Goal: Communication & Community: Answer question/provide support

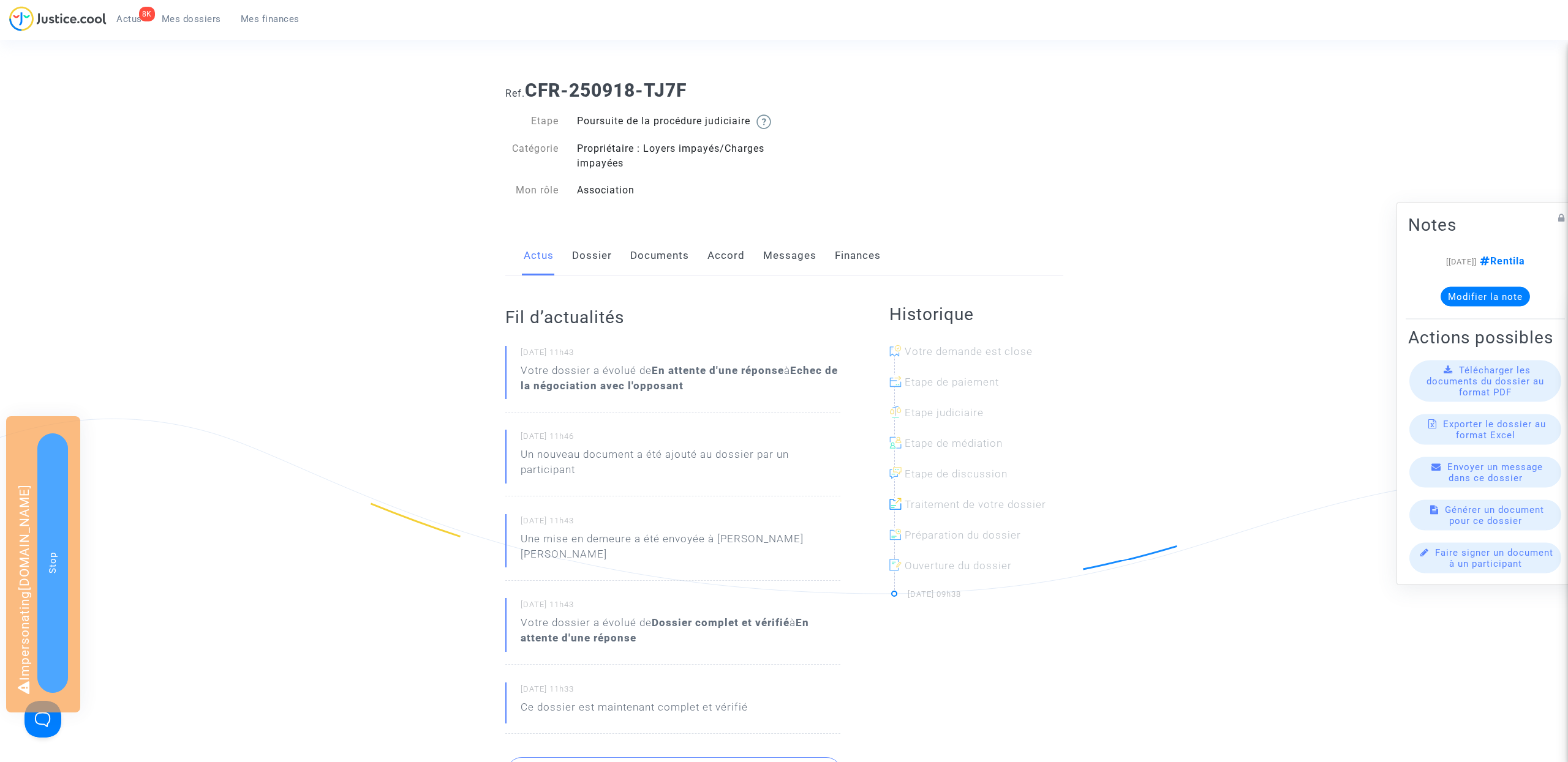
click at [777, 267] on link "Messages" at bounding box center [790, 255] width 53 height 40
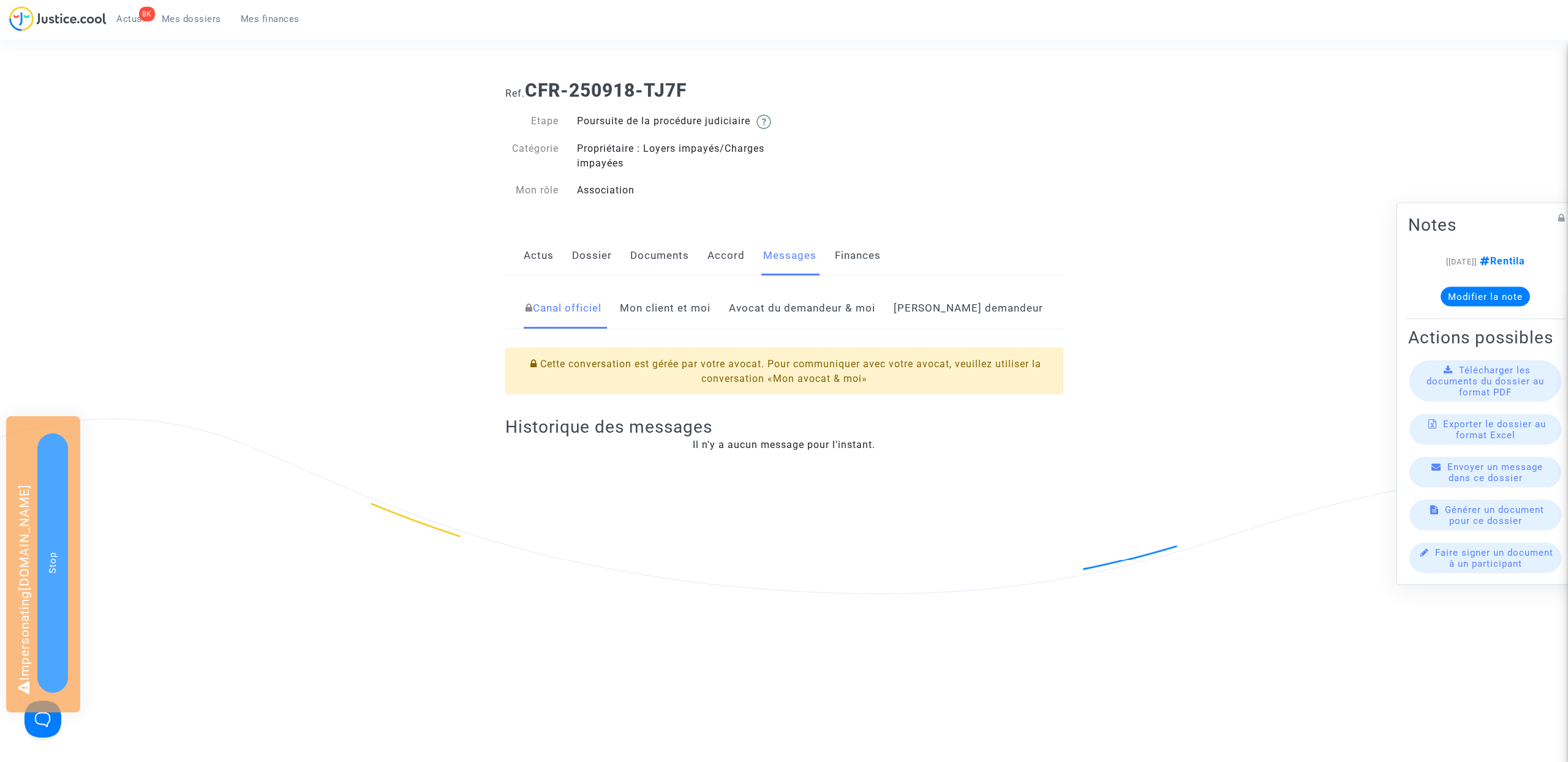
click at [815, 328] on link "Avocat du demandeur & moi" at bounding box center [802, 308] width 146 height 40
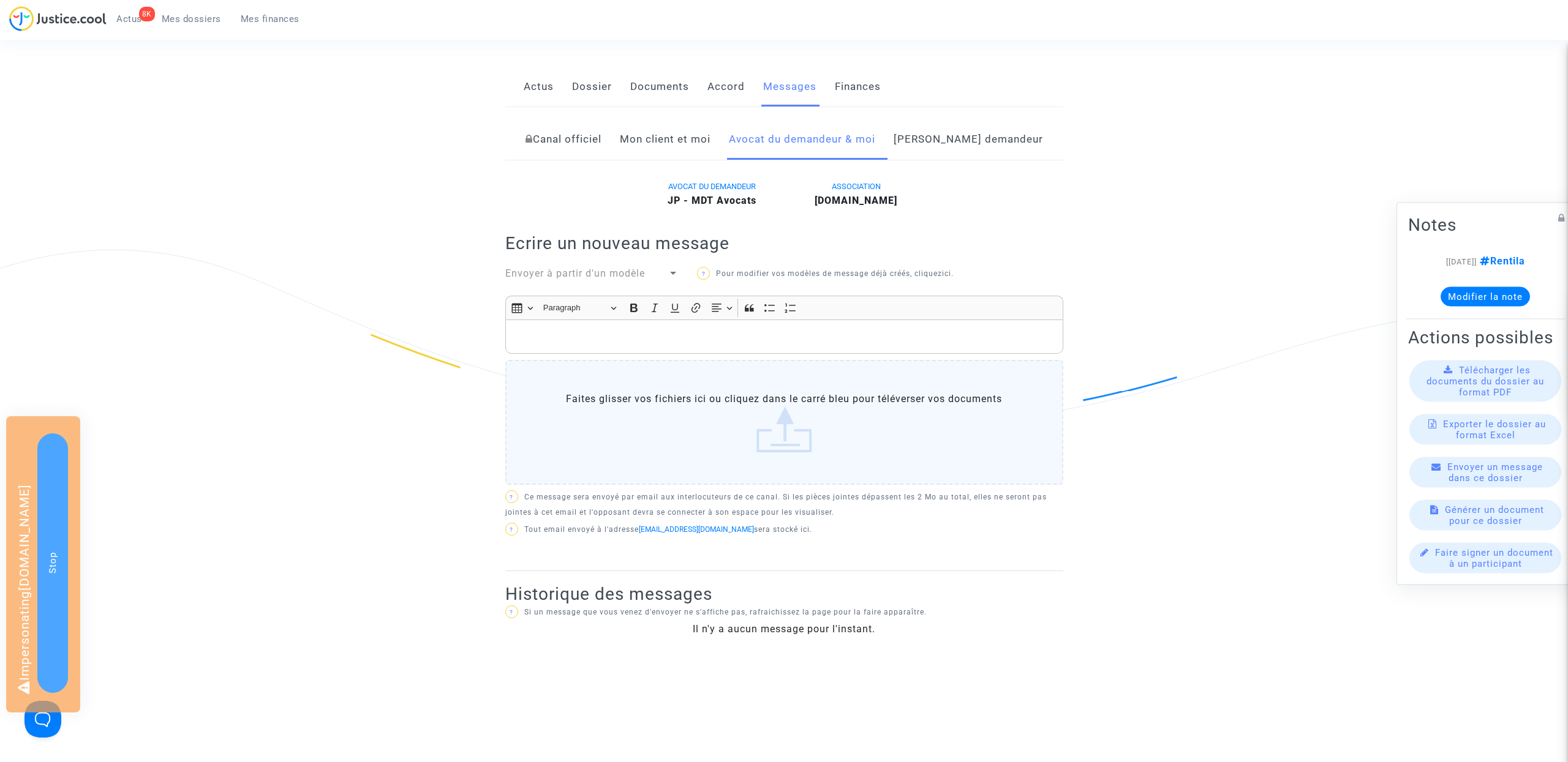
scroll to position [172, 0]
click at [635, 276] on span "Envoyer à partir d'un modèle" at bounding box center [575, 270] width 140 height 12
click at [622, 313] on span "Notif Paiement Client" at bounding box center [591, 315] width 174 height 29
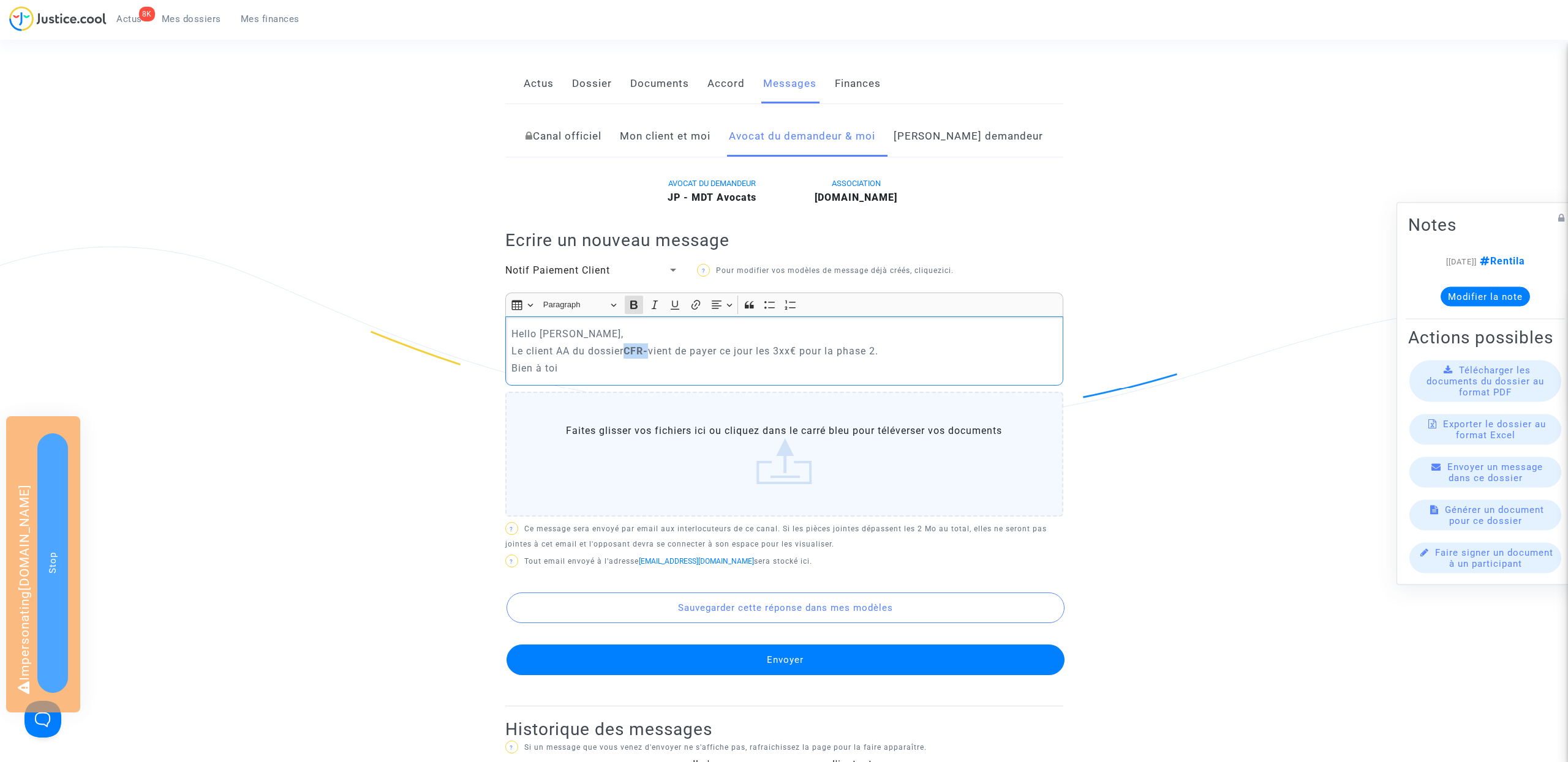
drag, startPoint x: 653, startPoint y: 363, endPoint x: 627, endPoint y: 363, distance: 26.0
click at [627, 358] on p "Le client AA du dossier CFR- vient de payer ce jour les 3xx€ pour la phase 2." at bounding box center [784, 352] width 545 height 16
click at [855, 358] on p "Le client AA du dossierCFR-250918-TJ7F vient de payer ce jour les 3xx€ pour la …" at bounding box center [784, 352] width 545 height 16
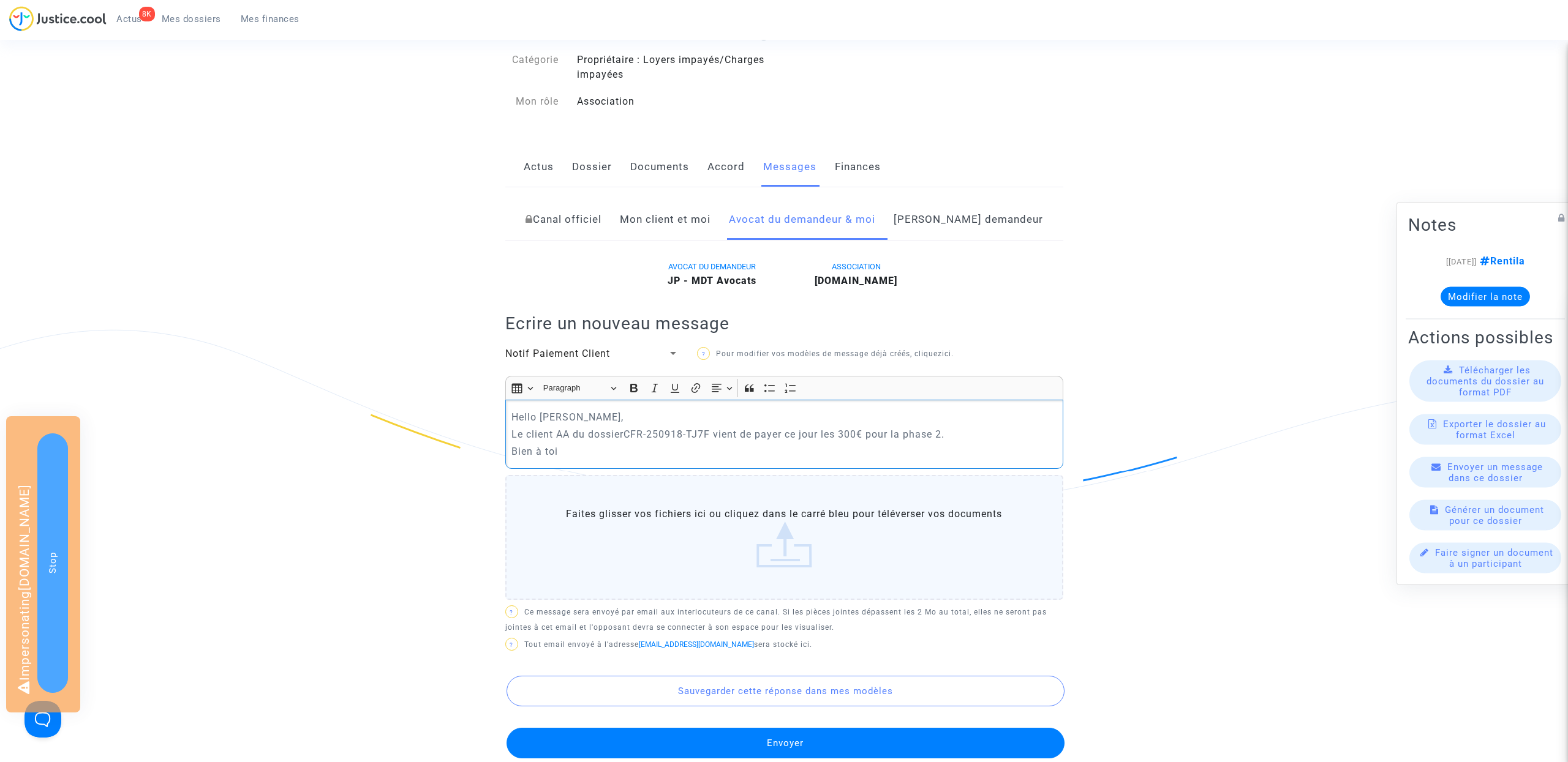
scroll to position [0, 0]
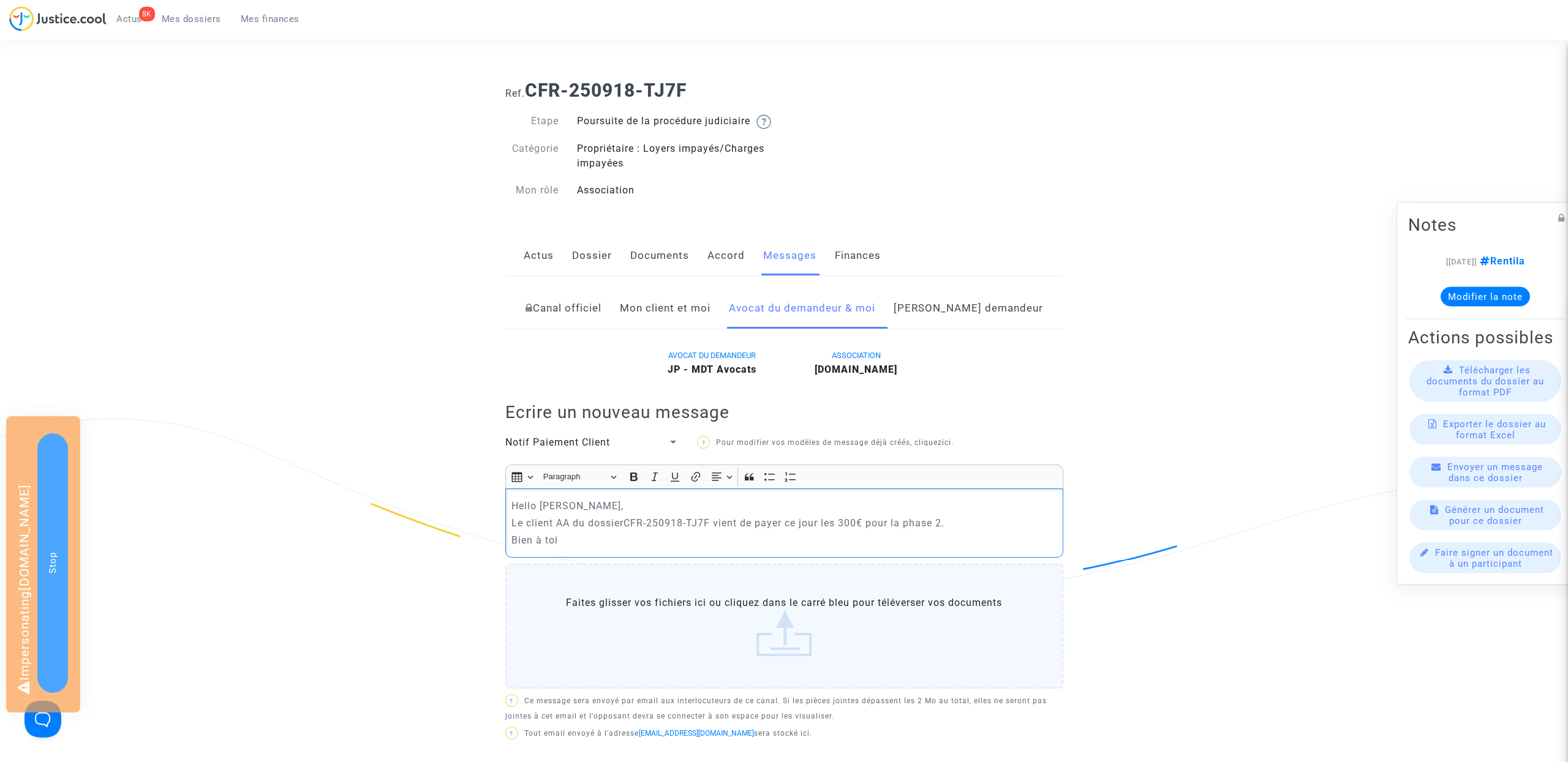
click at [572, 531] on p "Le client AA du dossierCFR-250918-TJ7F vient de payer ce jour les 300€ pour la …" at bounding box center [784, 523] width 545 height 16
click at [659, 531] on p "Le client SCI A.B.M du dossierCFR-250918-TJ7F vient de payer ce jour les 300€ p…" at bounding box center [784, 523] width 545 height 16
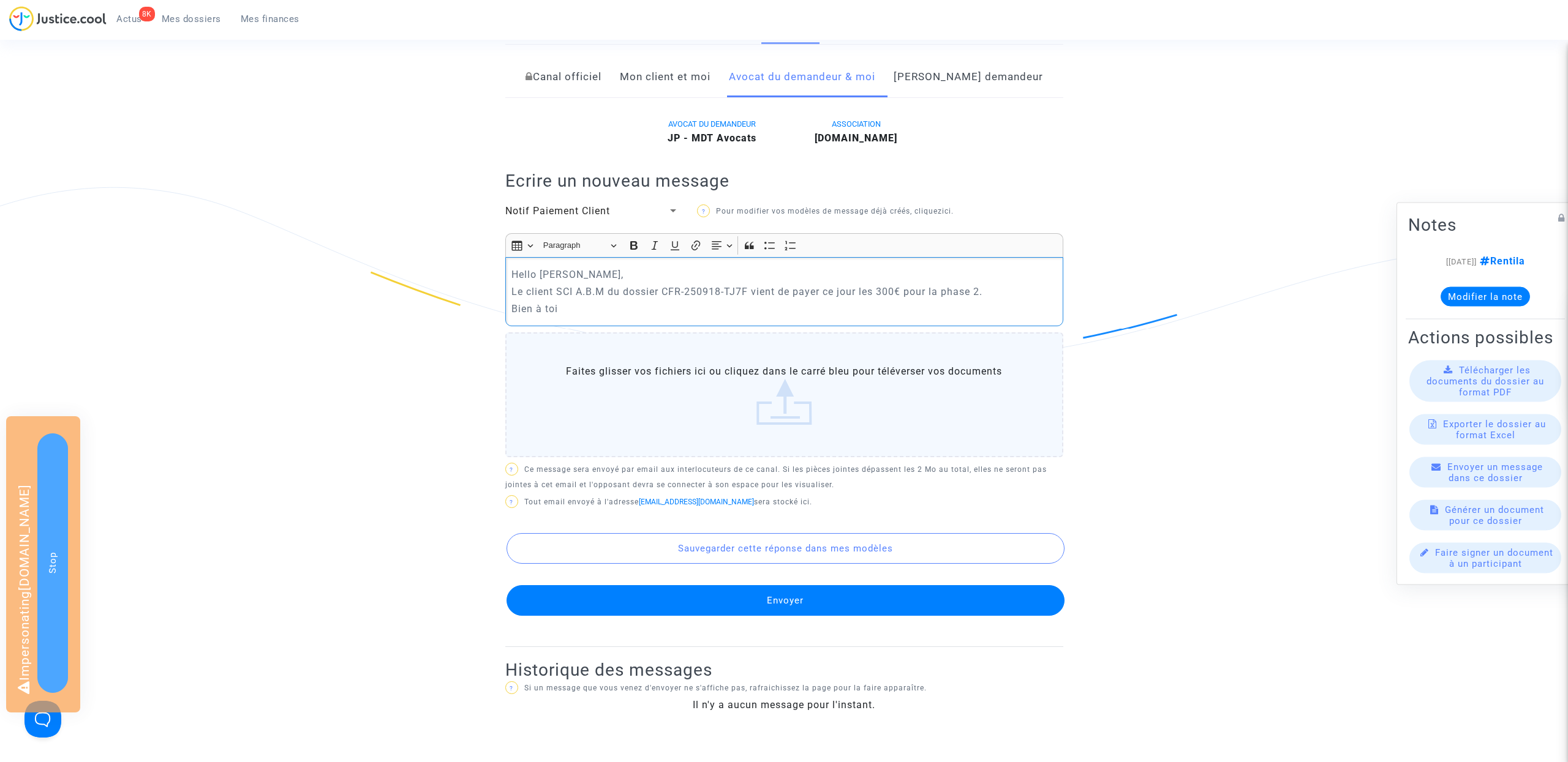
scroll to position [239, 0]
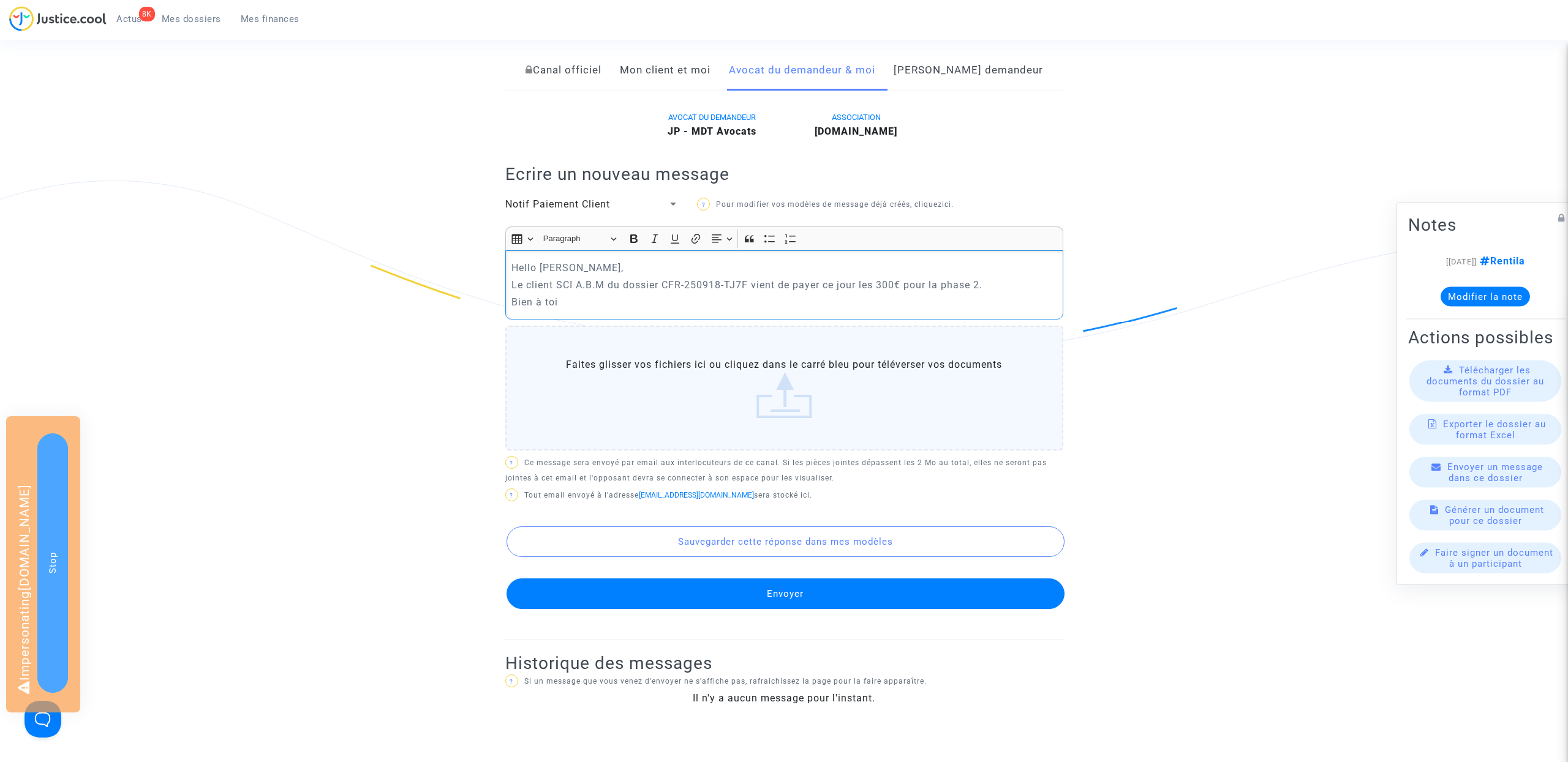
click at [931, 609] on button "Envoyer" at bounding box center [786, 593] width 558 height 30
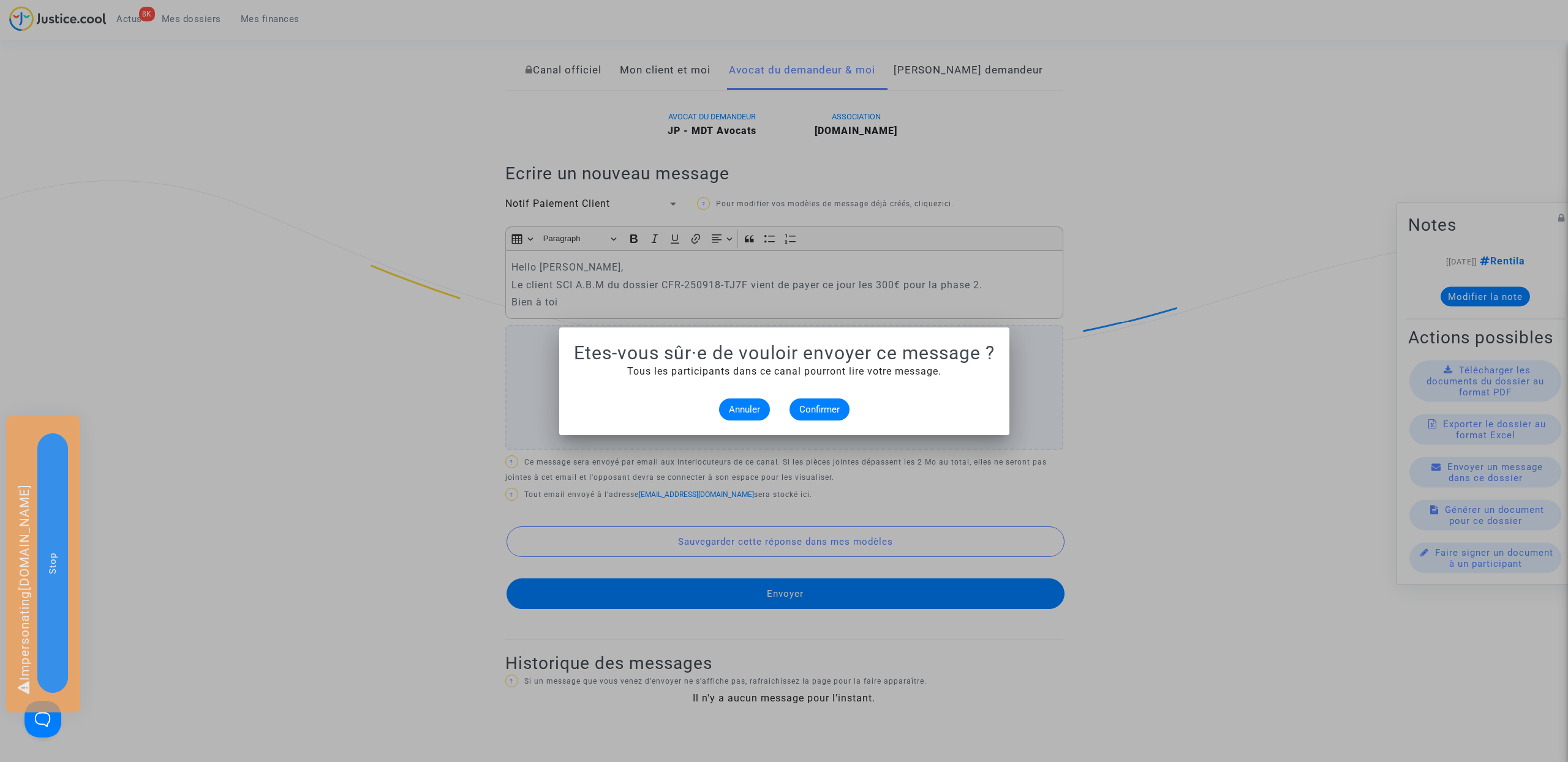
scroll to position [0, 0]
click at [814, 408] on span "Confirmer" at bounding box center [819, 408] width 40 height 11
